Goal: Complete application form

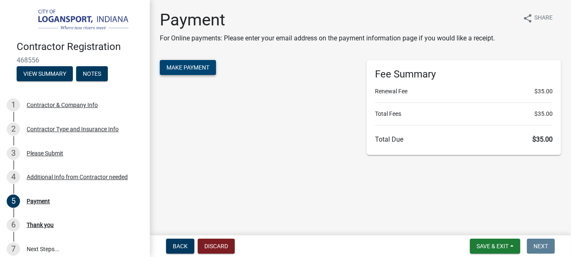
click at [195, 69] on span "Make Payment" at bounding box center [188, 67] width 43 height 7
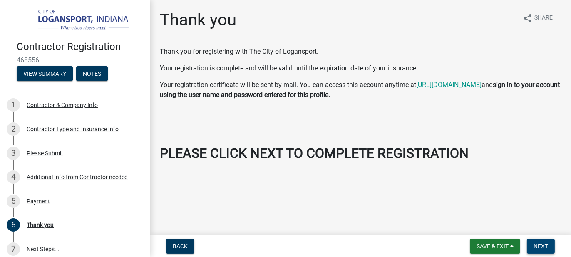
click at [541, 246] on span "Next" at bounding box center [541, 246] width 15 height 7
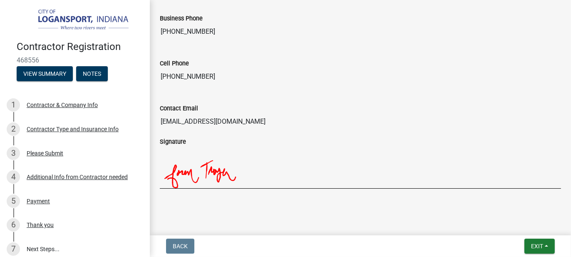
scroll to position [826, 0]
